Goal: Understand process/instructions: Learn how to perform a task or action

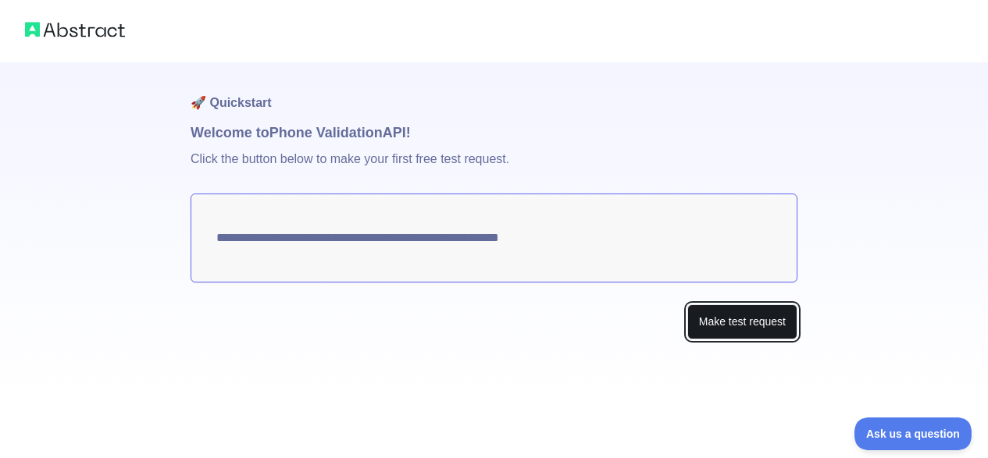
click at [740, 322] on button "Make test request" at bounding box center [742, 322] width 110 height 35
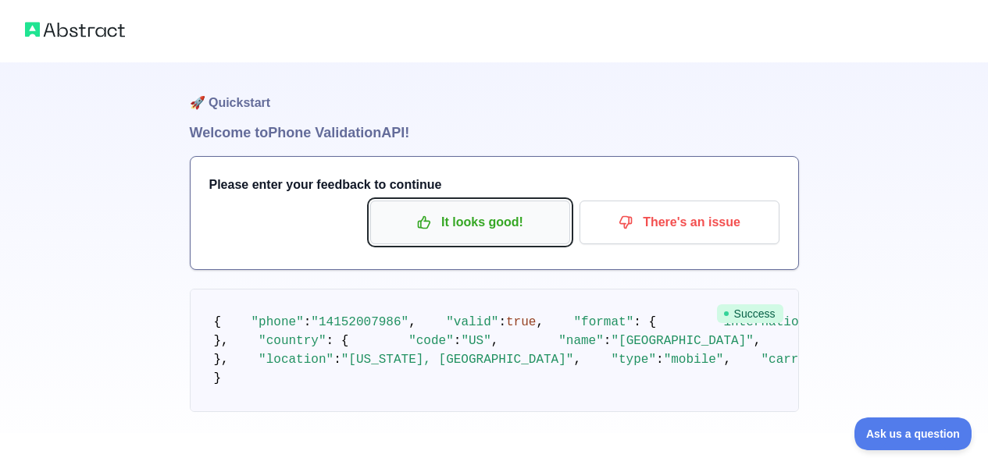
click at [506, 223] on p "It looks good!" at bounding box center [470, 222] width 176 height 27
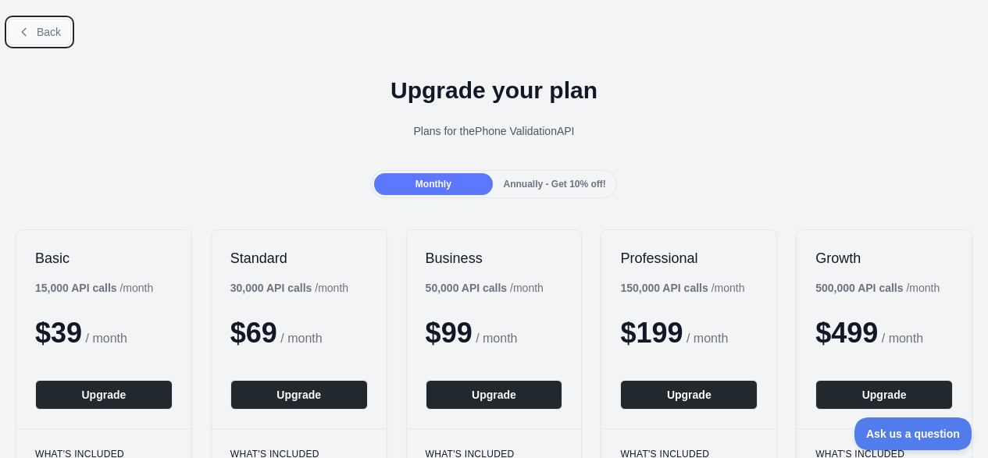
click at [43, 38] on button "Back" at bounding box center [39, 32] width 63 height 27
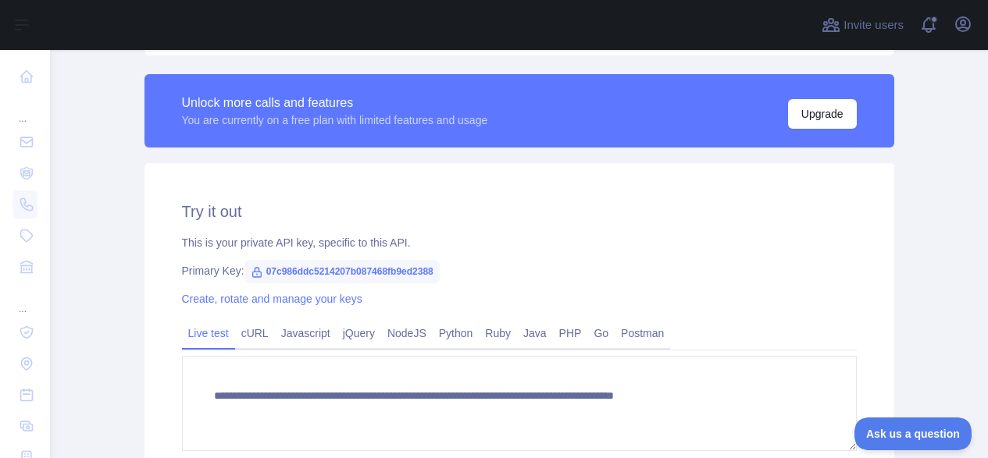
scroll to position [615, 0]
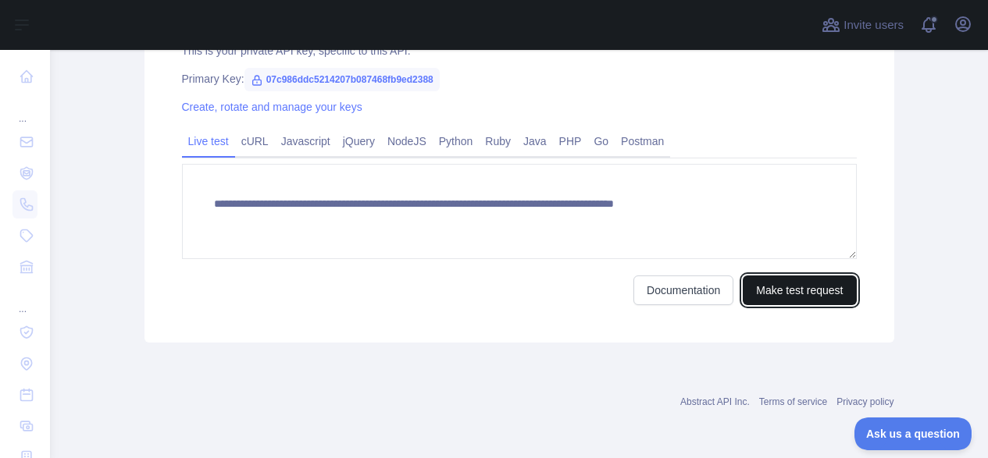
click at [791, 291] on button "Make test request" at bounding box center [799, 291] width 113 height 30
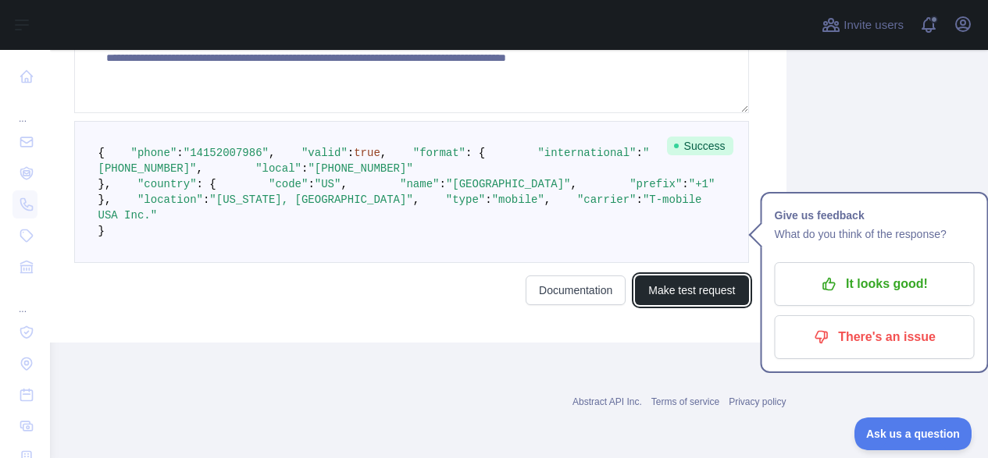
scroll to position [903, 108]
click at [674, 305] on button "Make test request" at bounding box center [691, 291] width 113 height 30
click at [677, 300] on button "Make test request" at bounding box center [691, 291] width 113 height 30
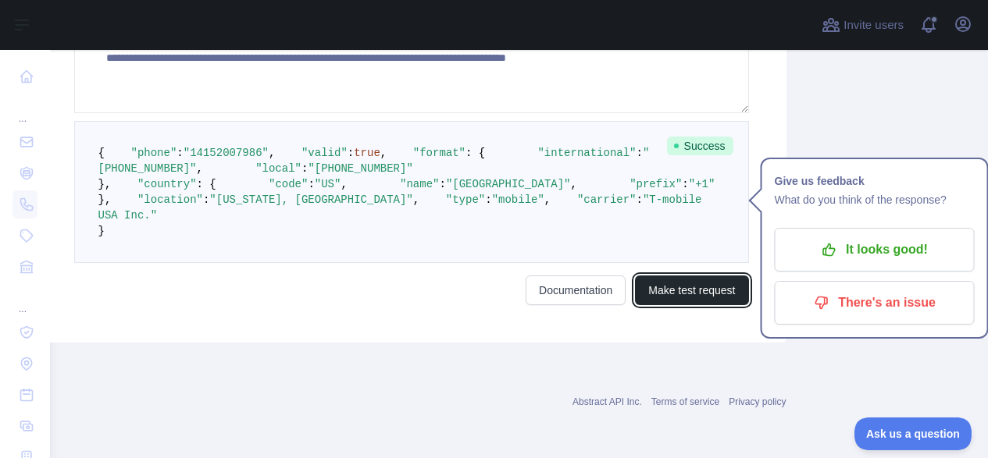
scroll to position [769, 108]
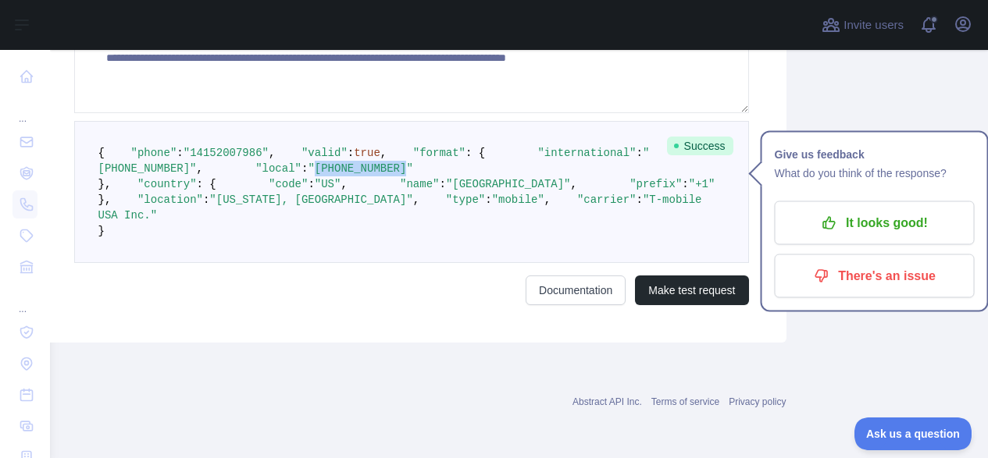
drag, startPoint x: 308, startPoint y: 223, endPoint x: 216, endPoint y: 223, distance: 92.9
click at [308, 175] on span ""[PHONE_NUMBER]"" at bounding box center [360, 168] width 105 height 12
copy span "[PHONE_NUMBER]"
click at [567, 305] on link "Documentation" at bounding box center [576, 291] width 100 height 30
